Goal: Task Accomplishment & Management: Use online tool/utility

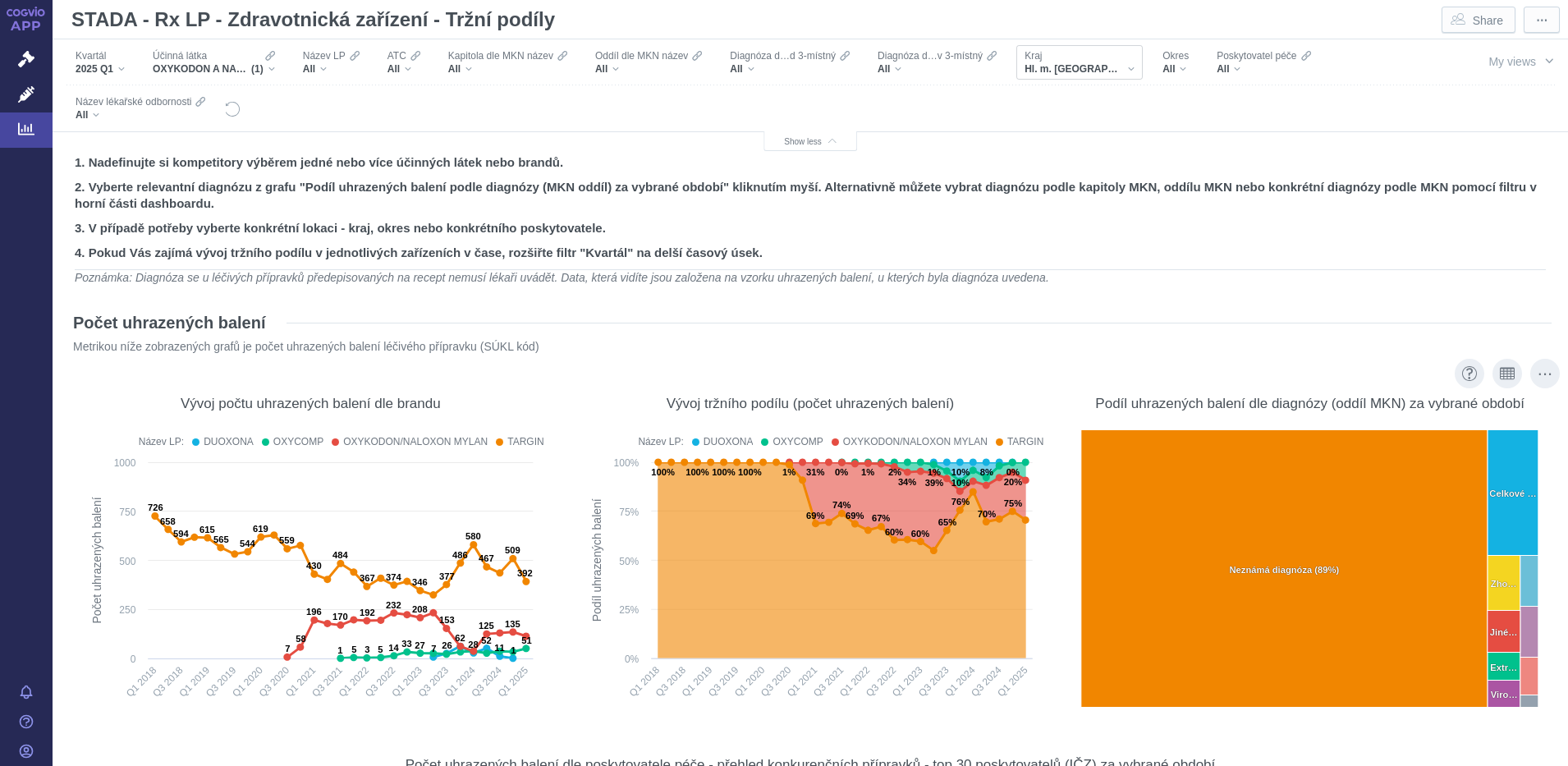
click at [1086, 72] on div "Hl. m. [GEOGRAPHIC_DATA]" at bounding box center [1079, 69] width 110 height 13
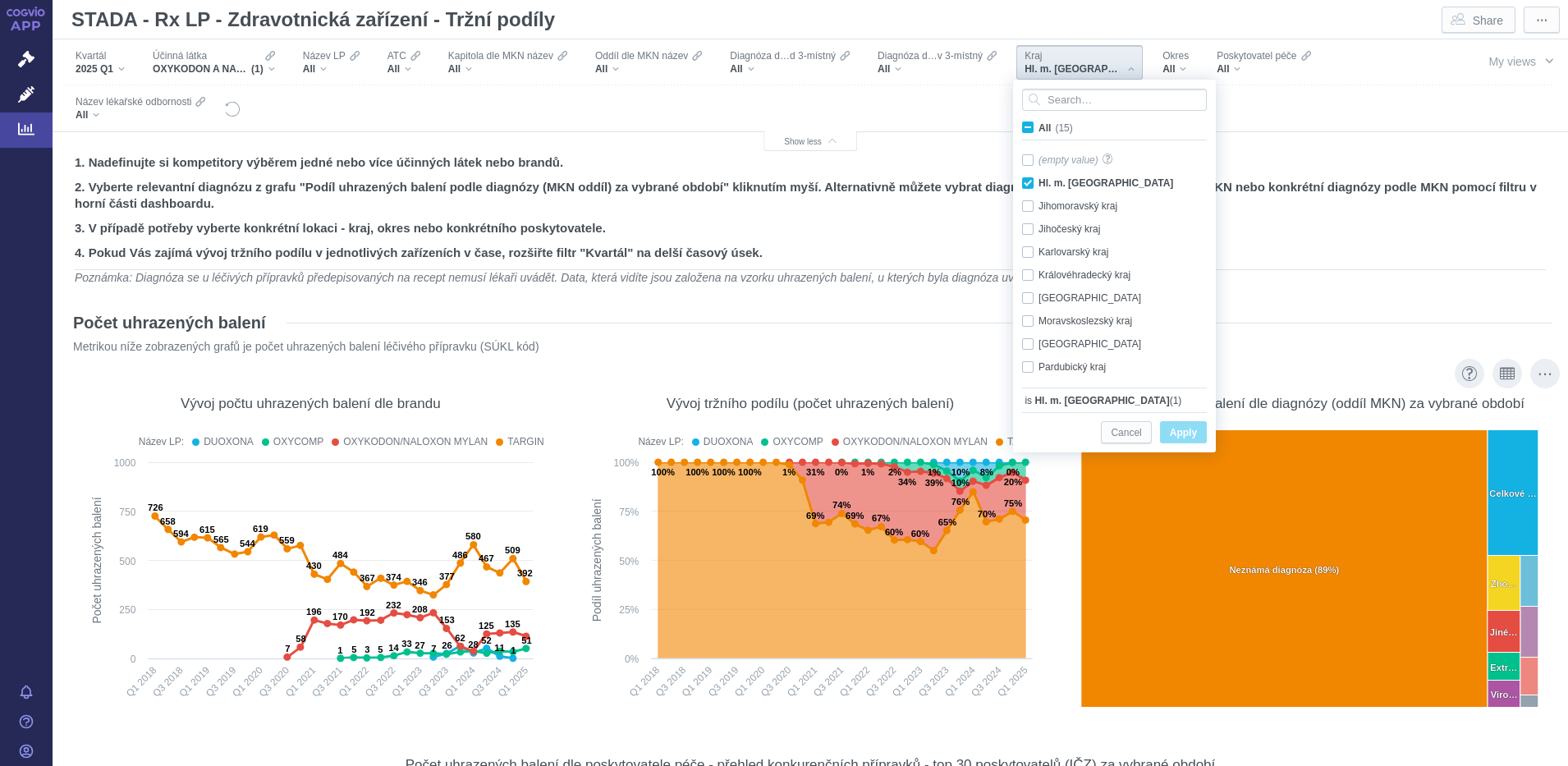
click at [1038, 130] on span "All (15)" at bounding box center [1055, 128] width 34 height 12
click at [1038, 130] on input "All (15)" at bounding box center [1043, 124] width 11 height 11
checkbox input "true"
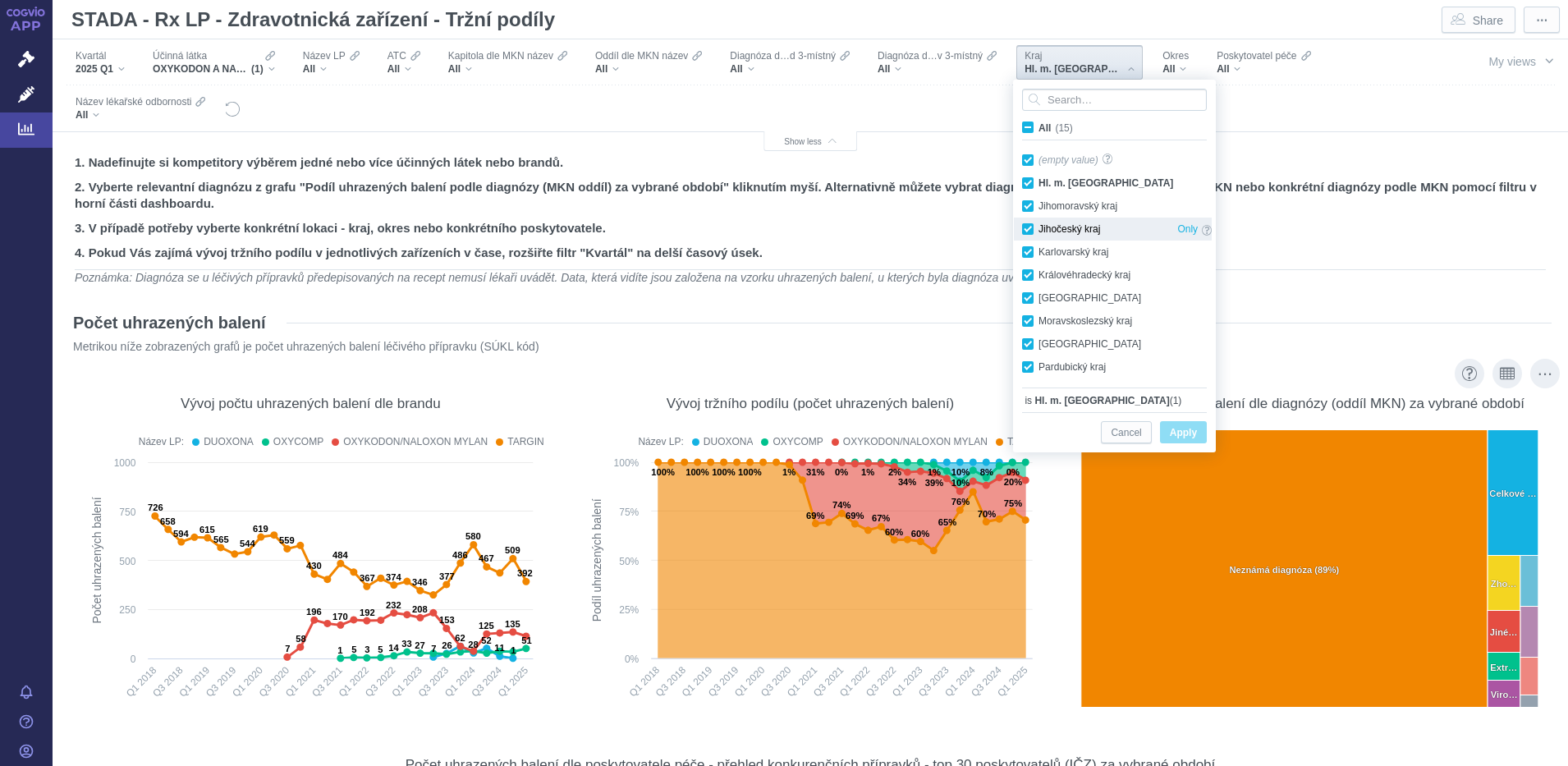
checkbox input "true"
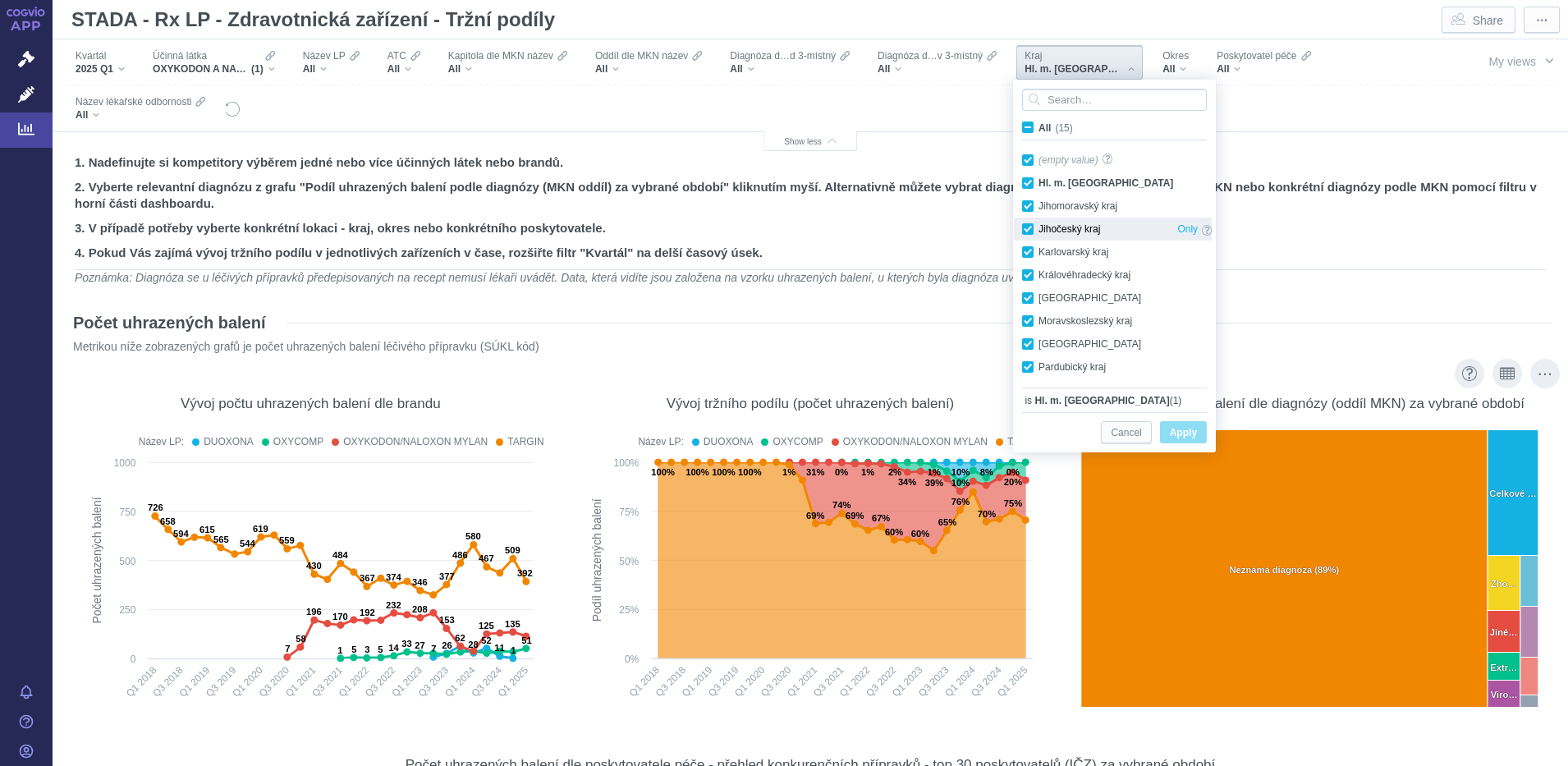
checkbox input "true"
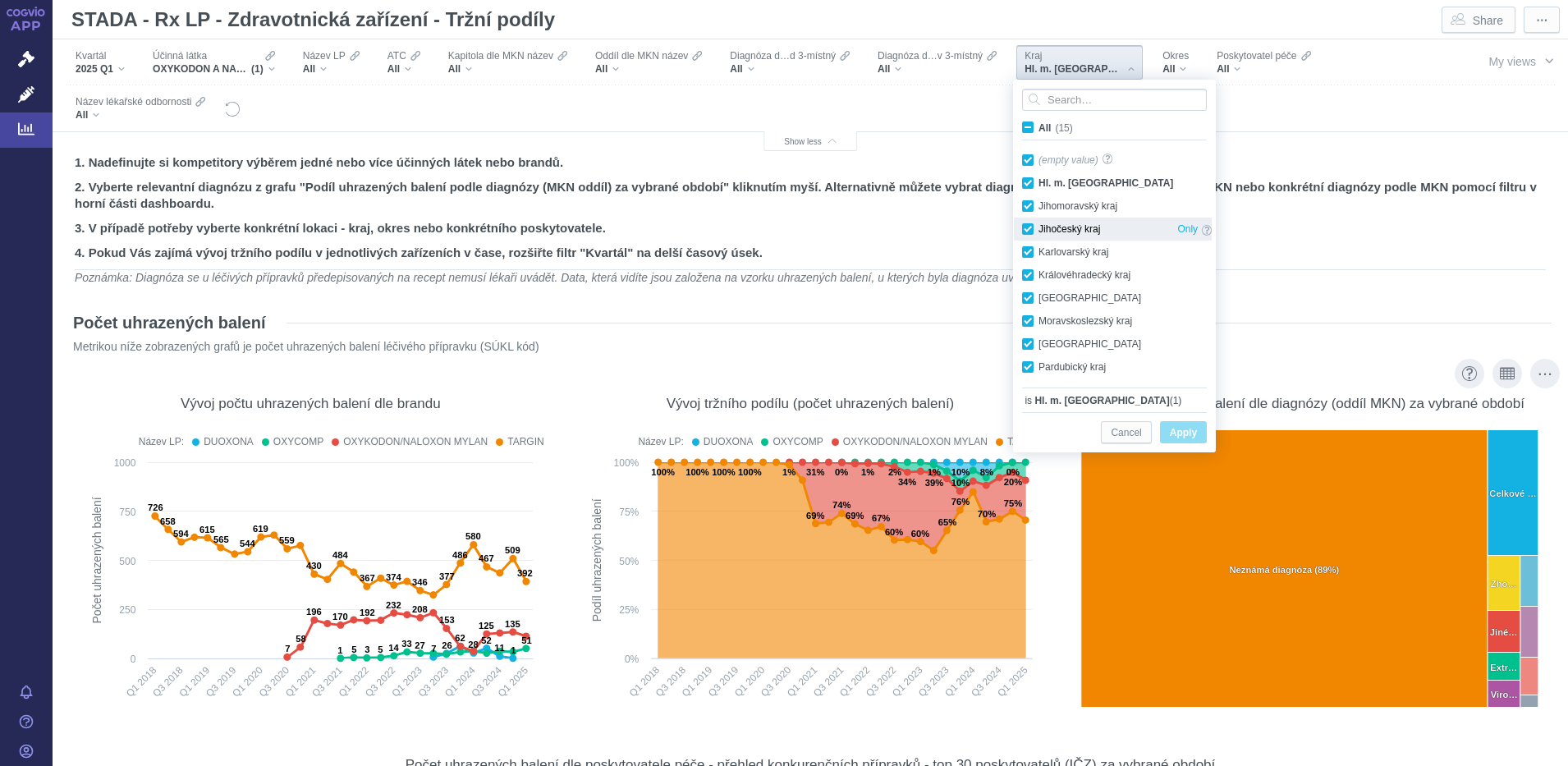
checkbox input "true"
click at [1177, 430] on span "Apply" at bounding box center [1183, 432] width 27 height 21
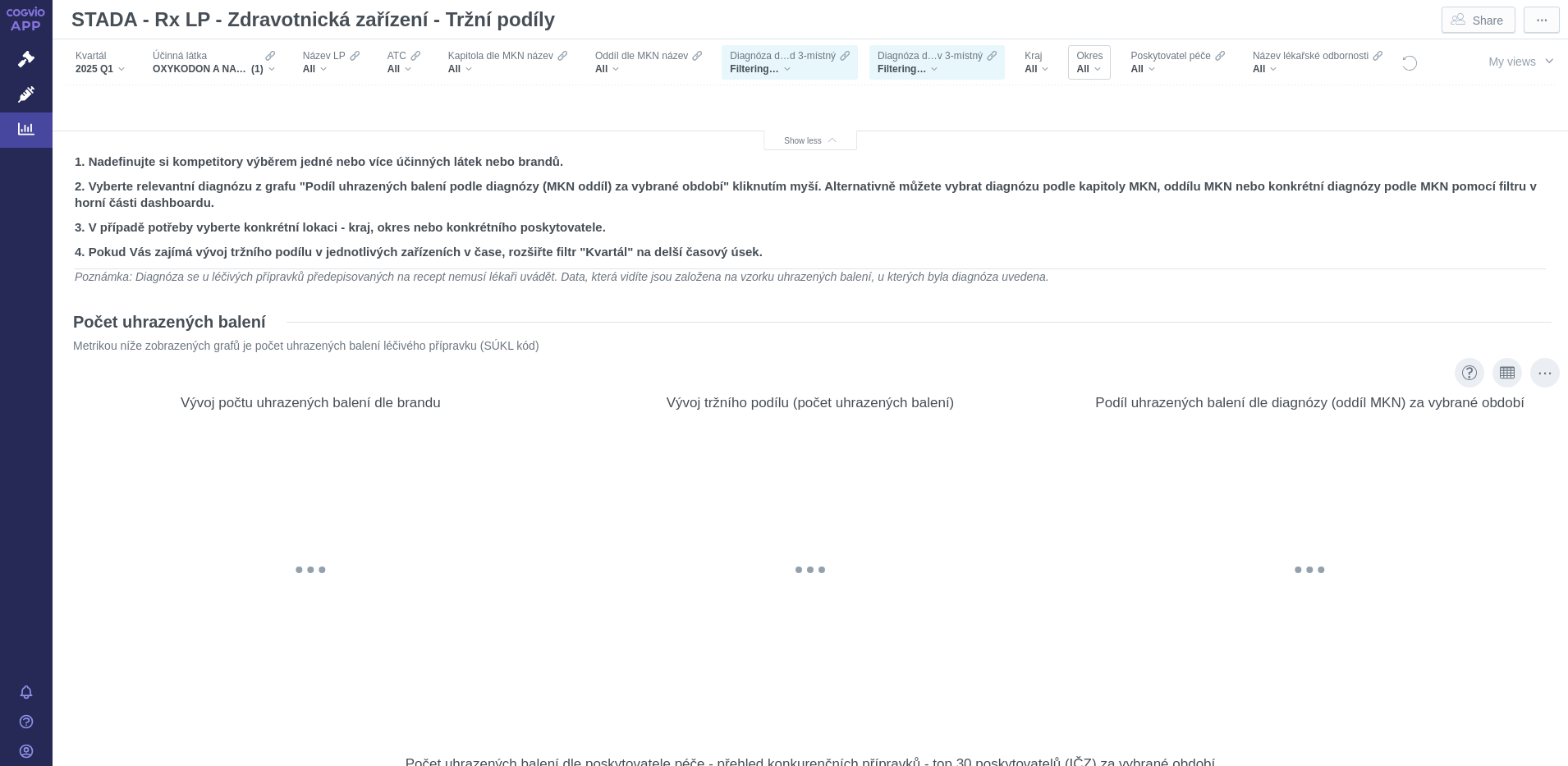
click at [1102, 67] on div "All" at bounding box center [1089, 69] width 27 height 13
click at [1096, 65] on div "All" at bounding box center [1089, 69] width 27 height 13
click at [1110, 58] on div "Okres All" at bounding box center [1089, 62] width 42 height 34
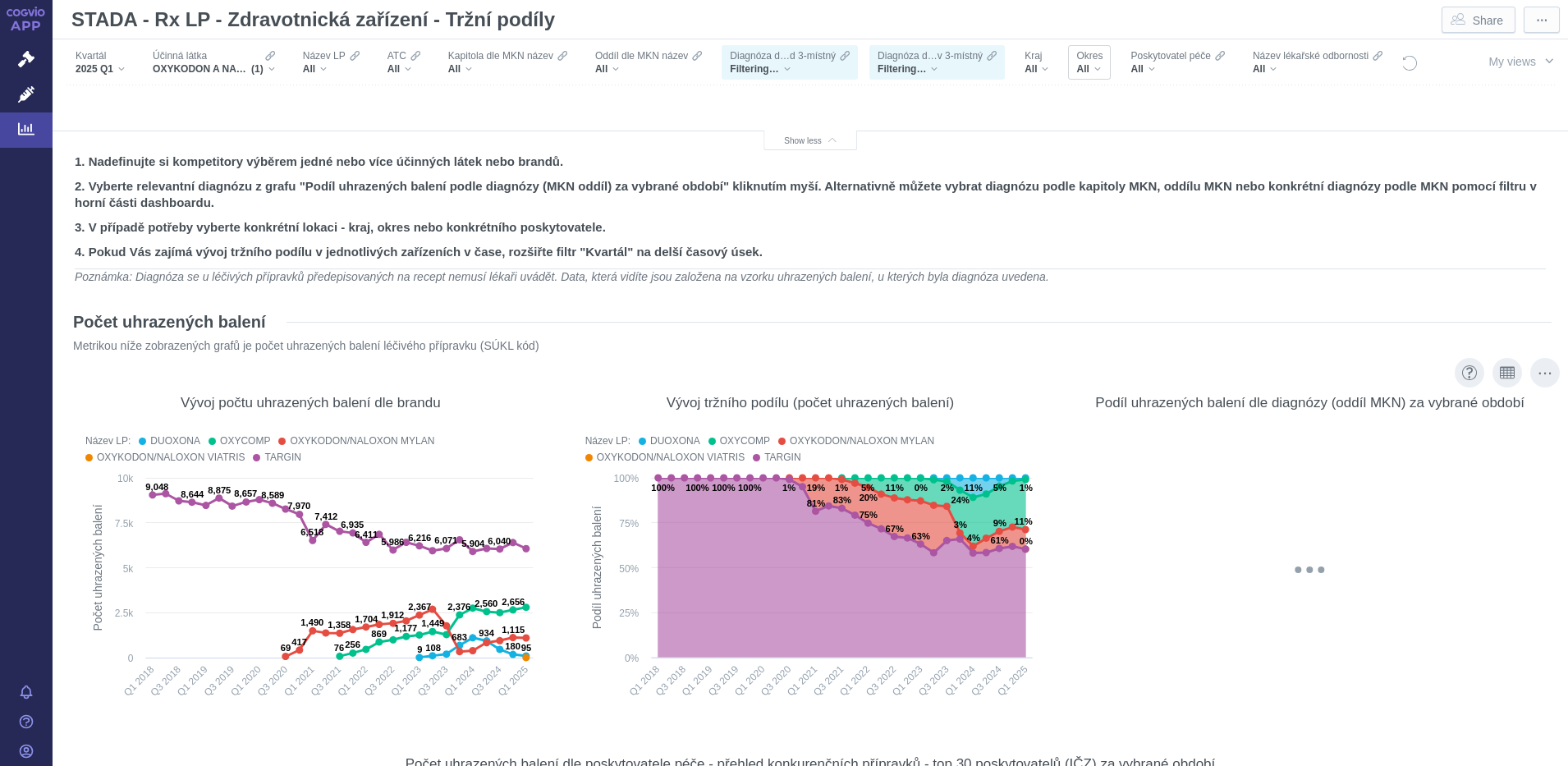
click at [1090, 63] on div "All" at bounding box center [1089, 69] width 27 height 13
click at [1099, 67] on div "All" at bounding box center [1089, 69] width 27 height 13
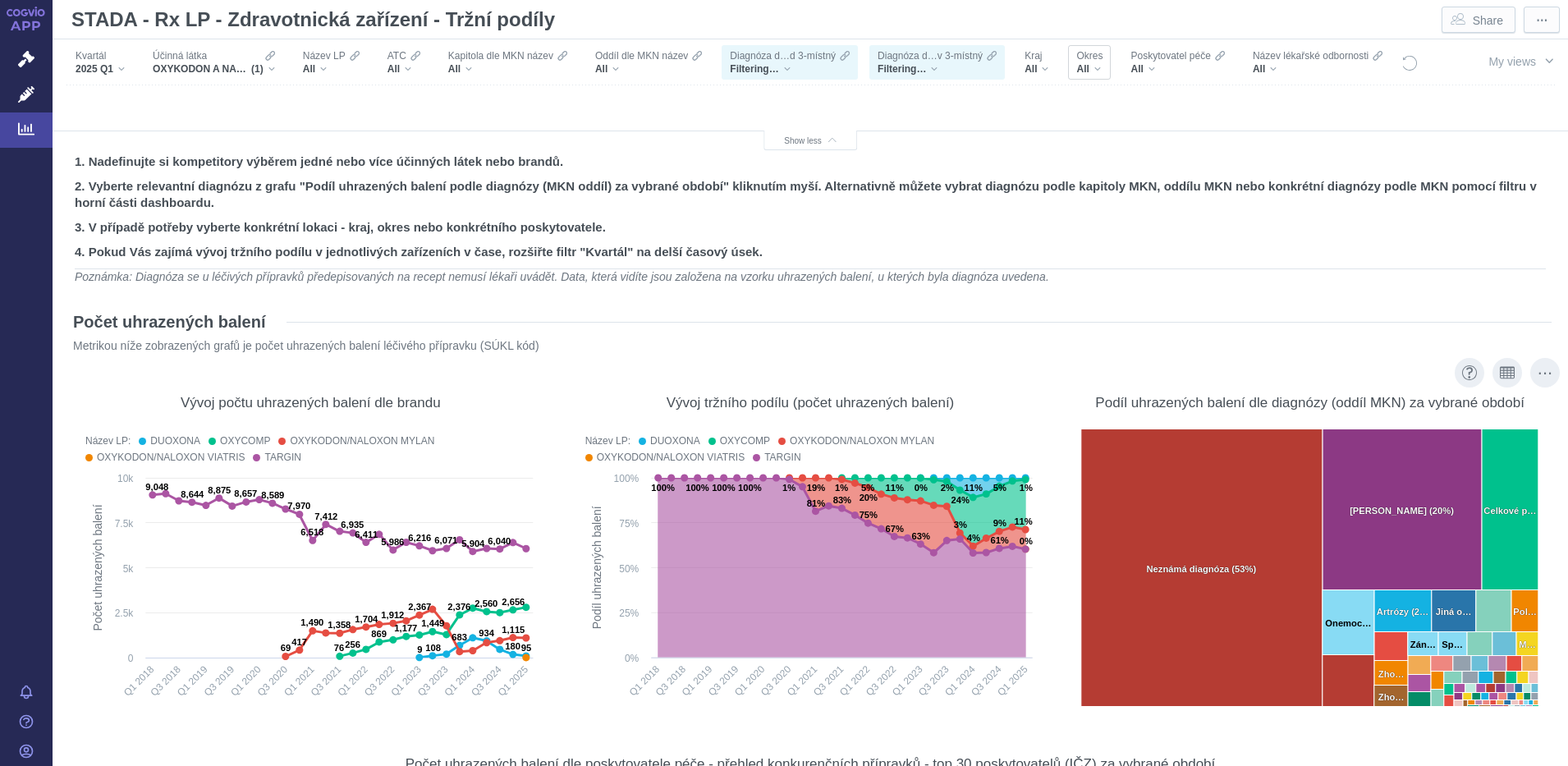
click at [1089, 62] on div "All" at bounding box center [1089, 69] width 27 height 13
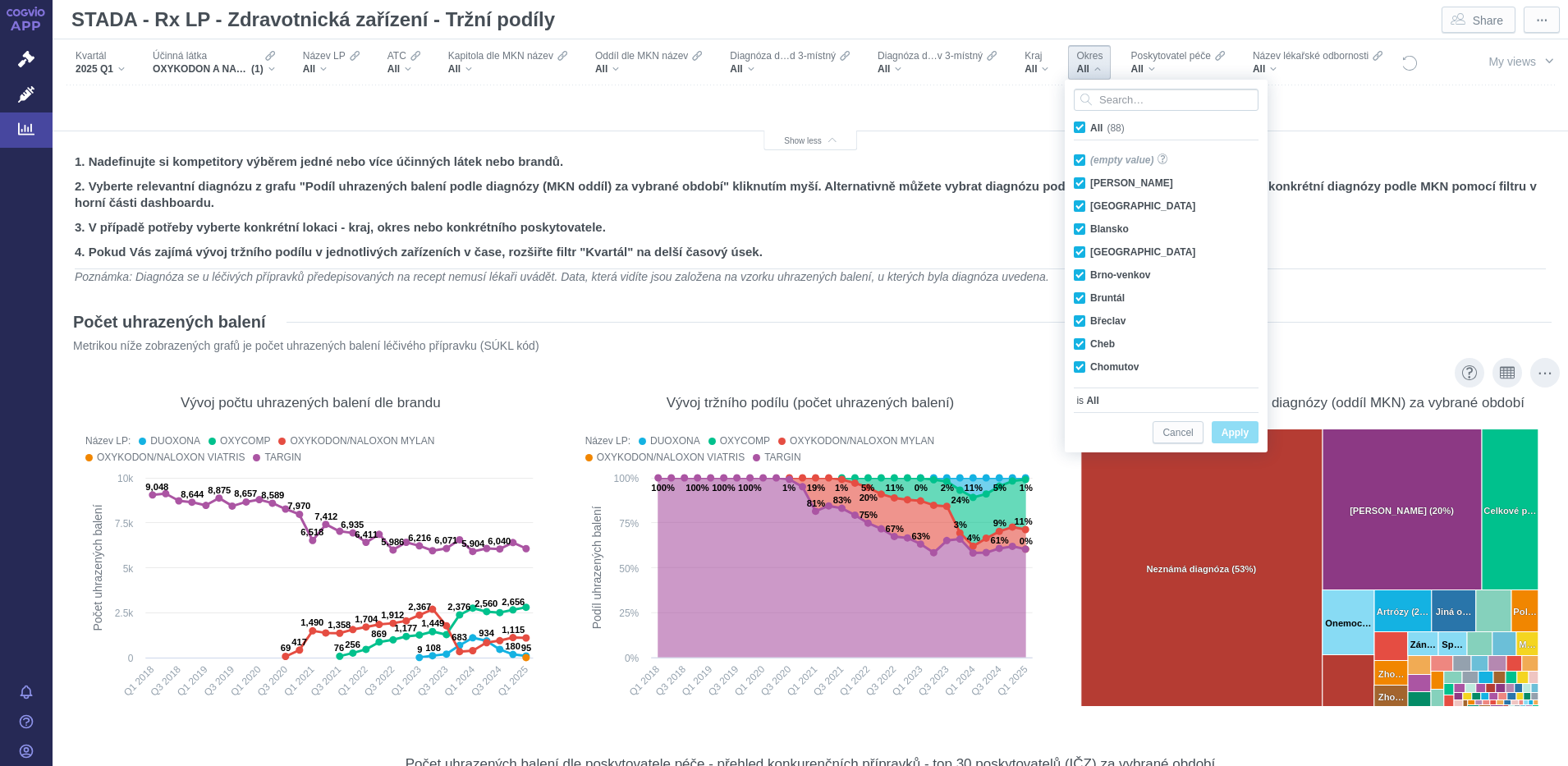
click at [1090, 125] on span "All (88)" at bounding box center [1107, 128] width 34 height 12
click at [1090, 125] on input "All (88)" at bounding box center [1095, 124] width 11 height 11
checkbox input "false"
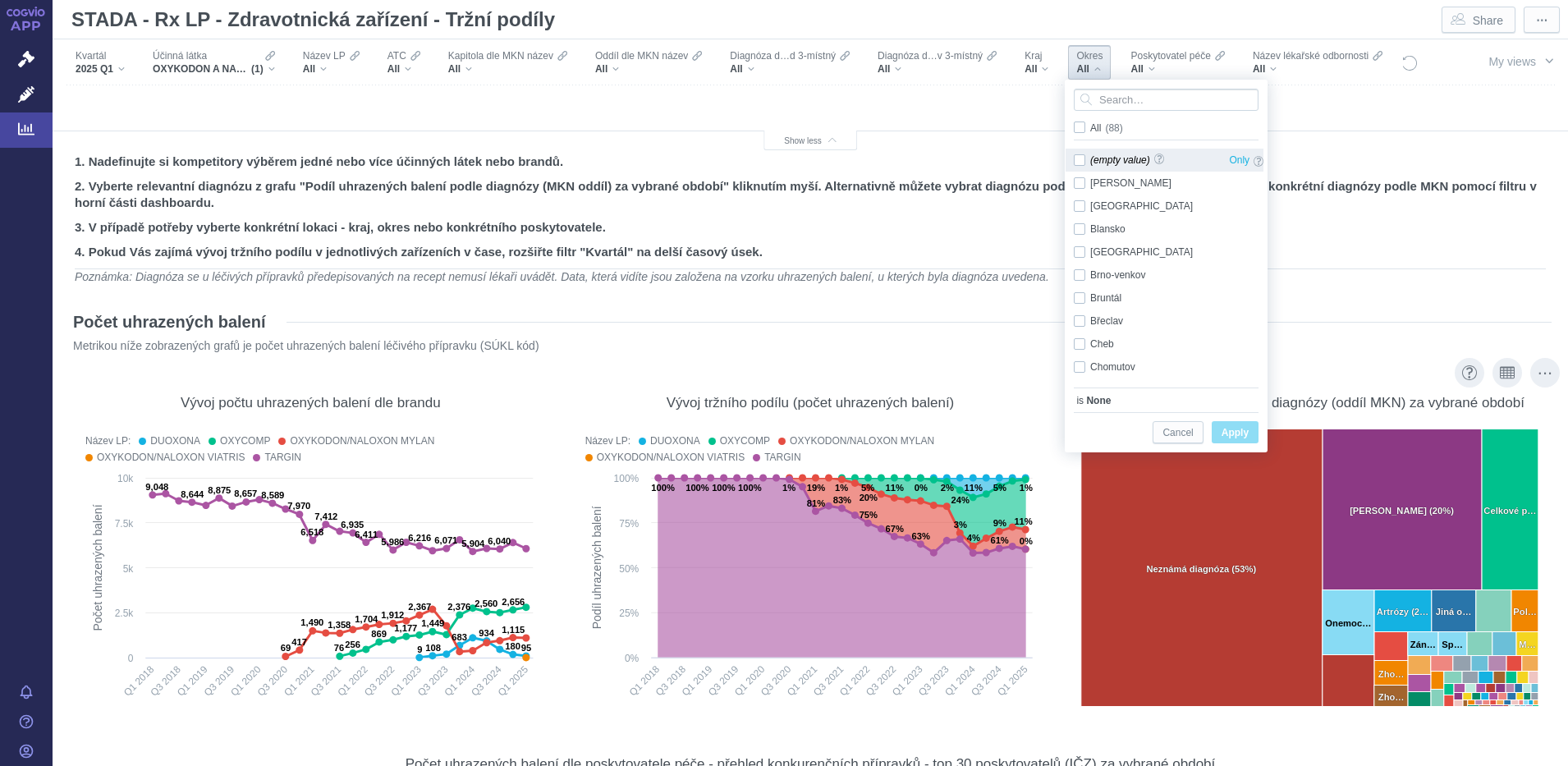
checkbox input "false"
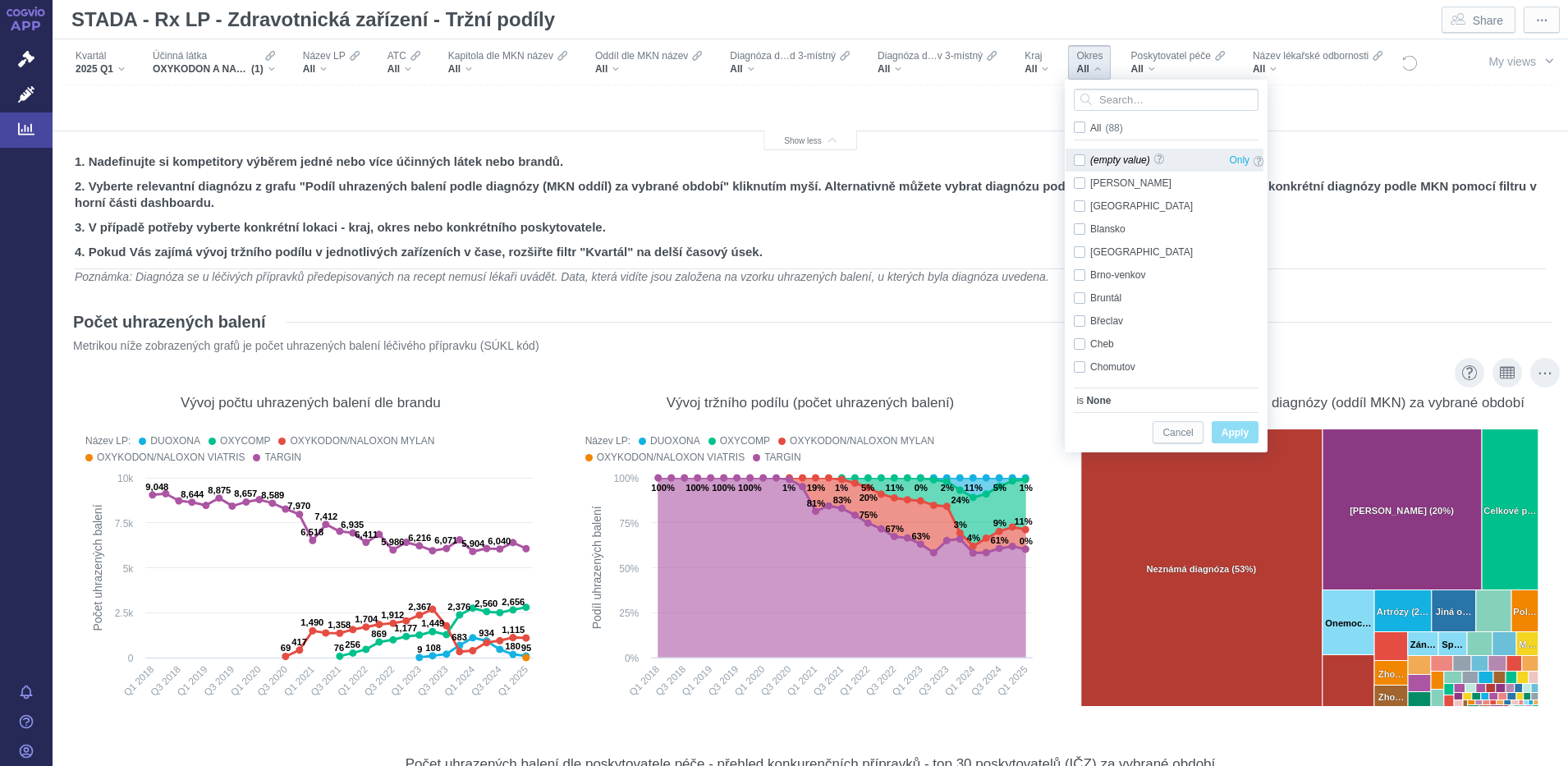
checkbox input "false"
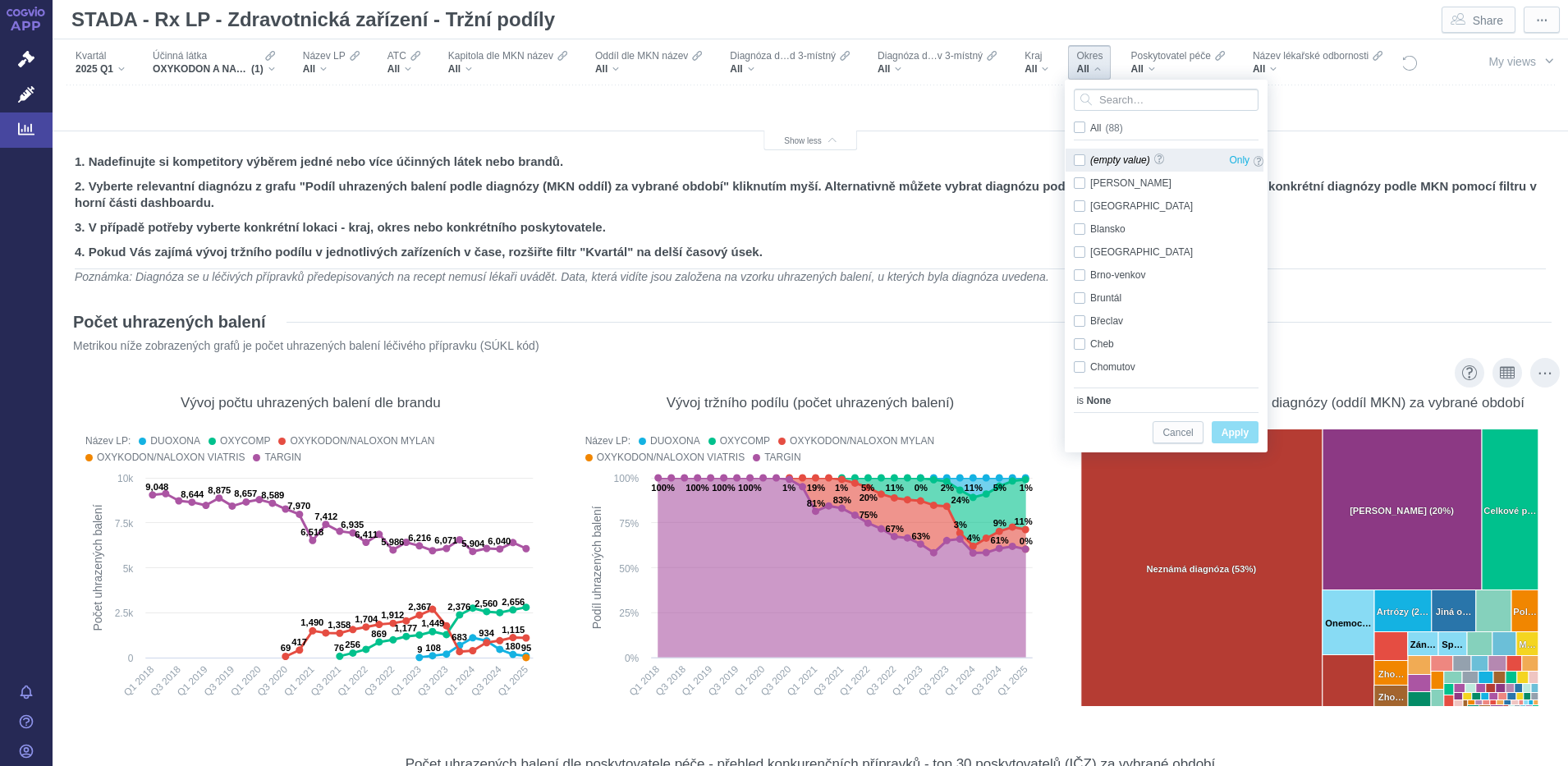
checkbox input "false"
click at [1078, 204] on div "Beroun Only" at bounding box center [1169, 206] width 206 height 23
checkbox input "true"
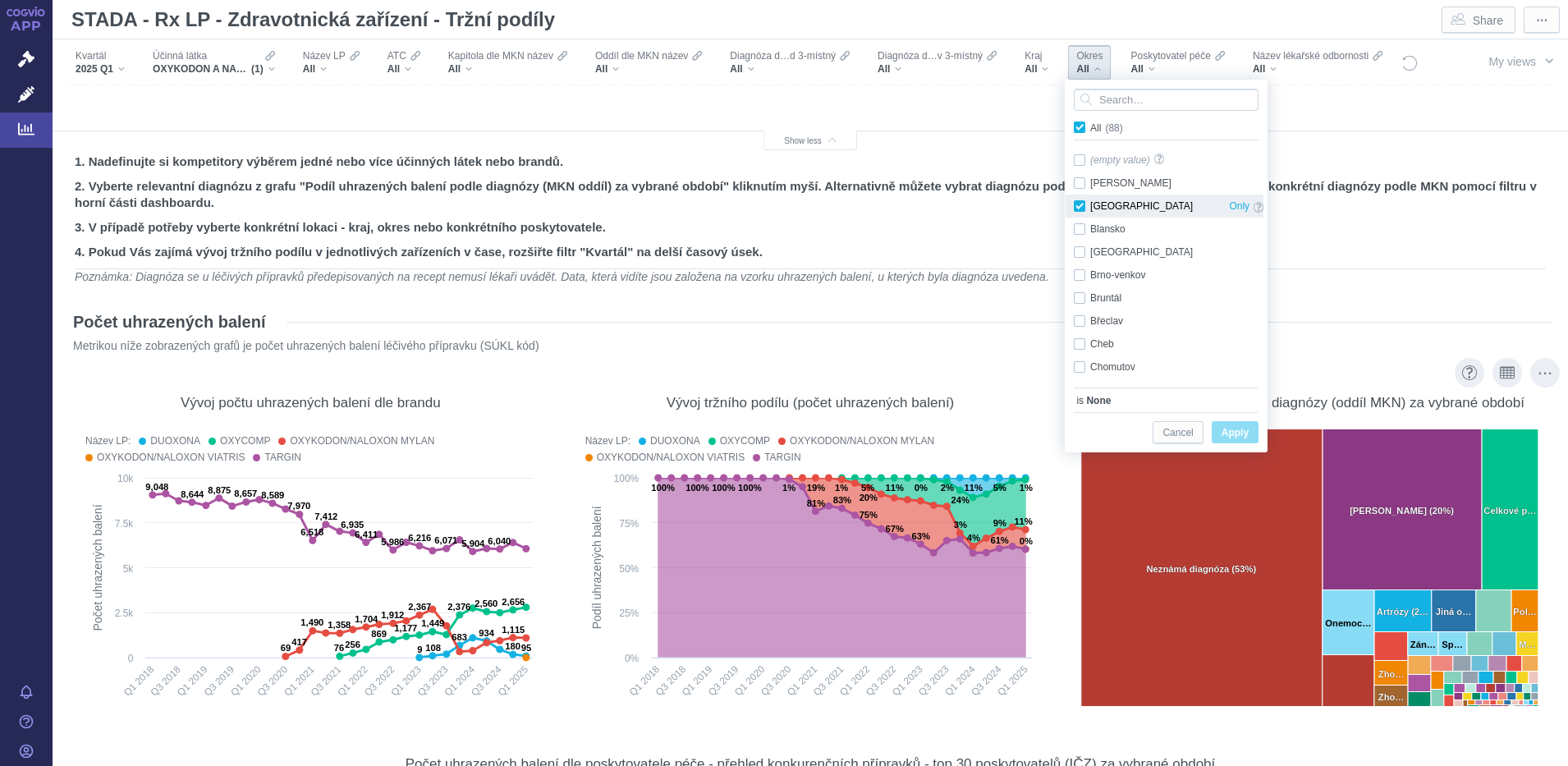
checkbox input "true"
click at [1229, 433] on span "Apply" at bounding box center [1235, 432] width 27 height 21
